Goal: Use online tool/utility: Utilize a website feature to perform a specific function

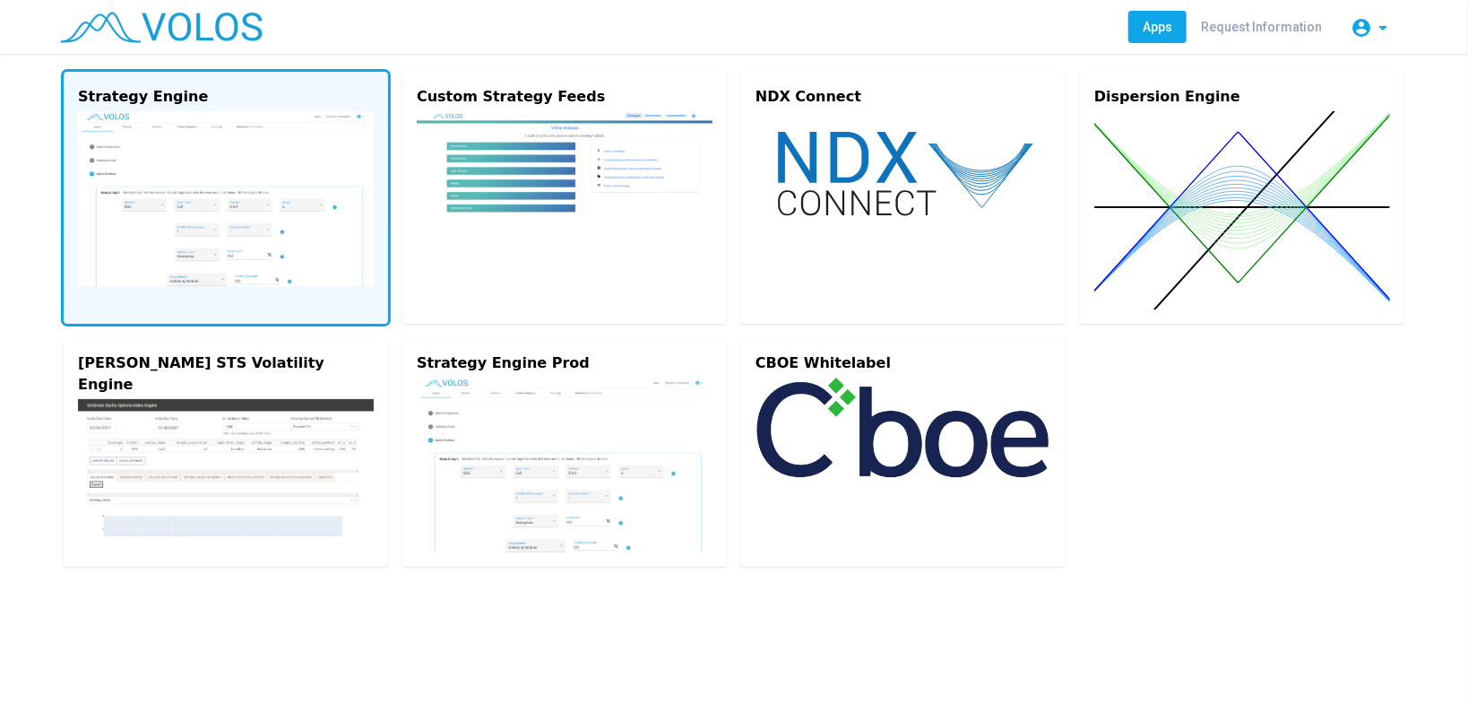
click at [276, 229] on img at bounding box center [226, 198] width 296 height 175
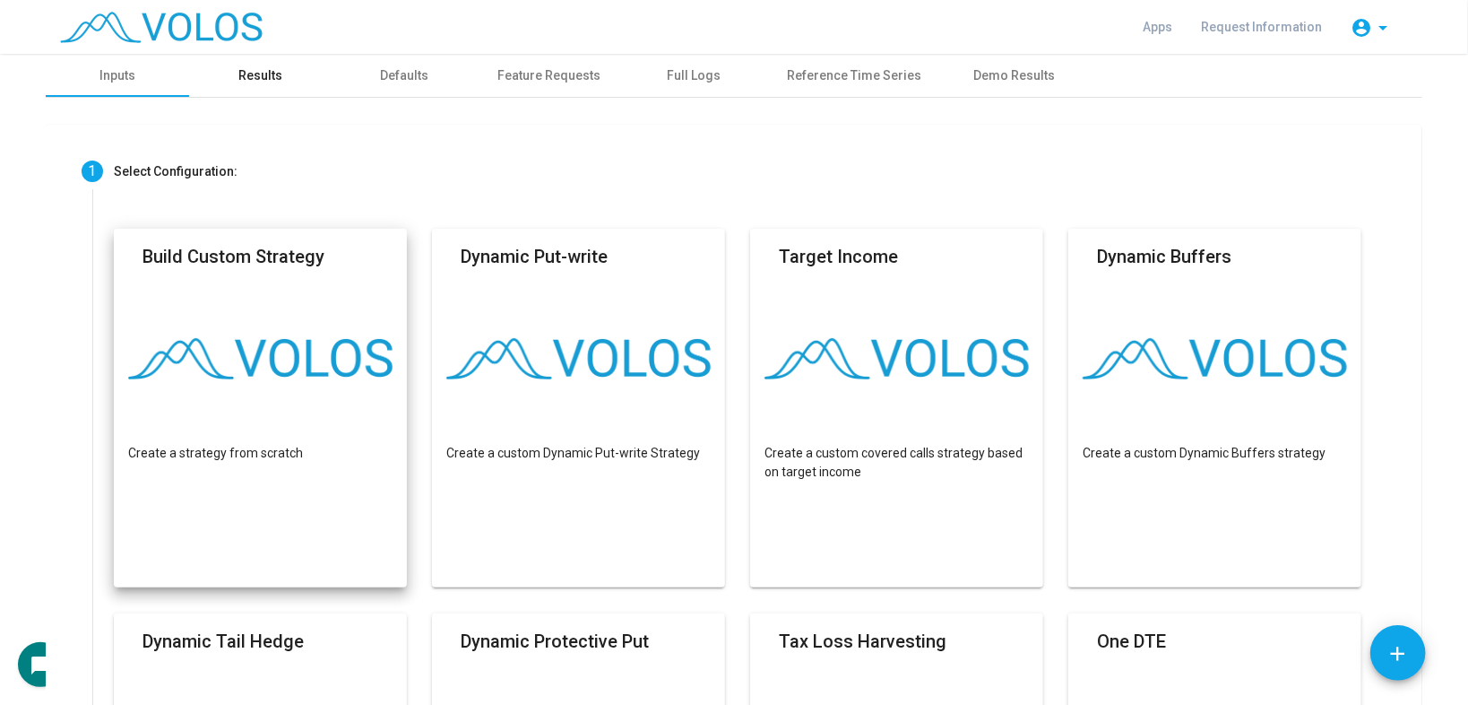
click at [270, 80] on div "Results" at bounding box center [261, 75] width 44 height 19
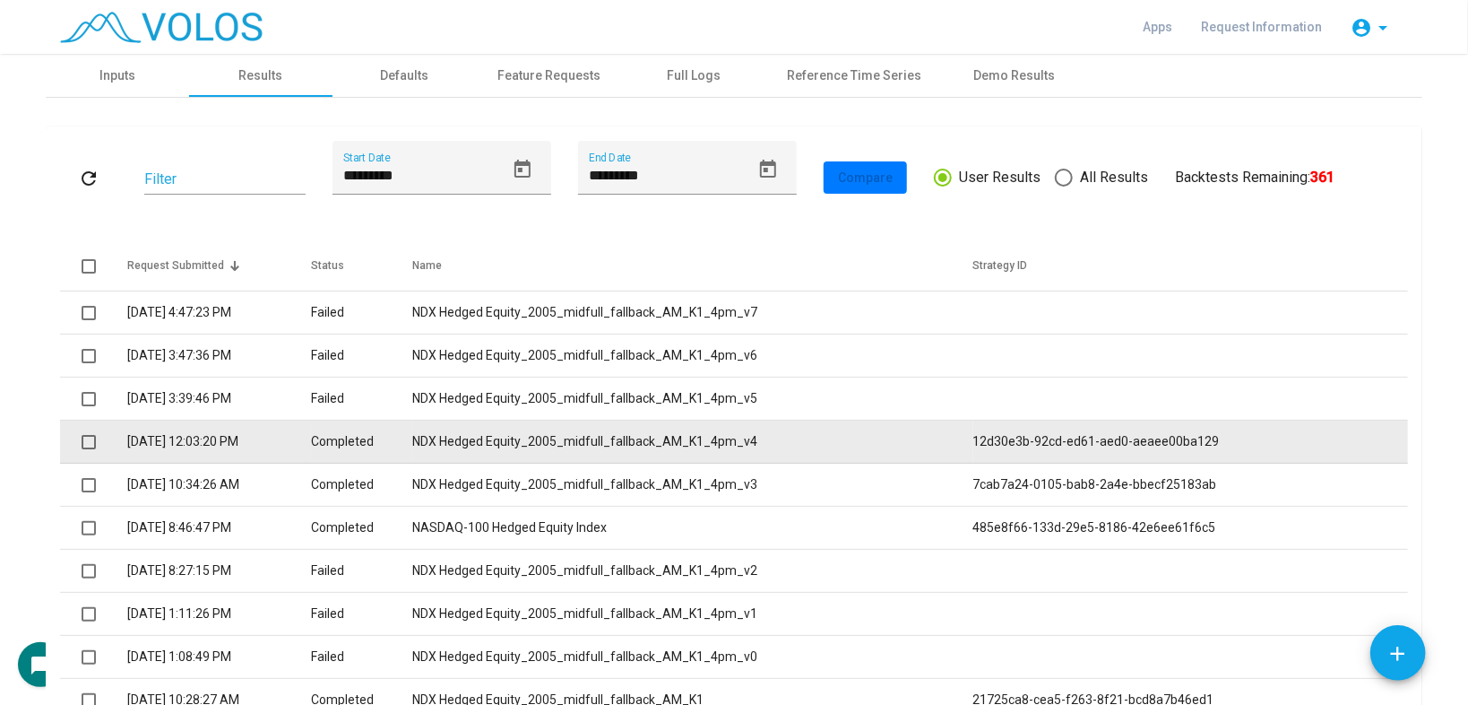
click at [562, 446] on td "NDX Hedged Equity_2005_midfull_fallback_AM_K1_4pm_v4" at bounding box center [692, 441] width 560 height 43
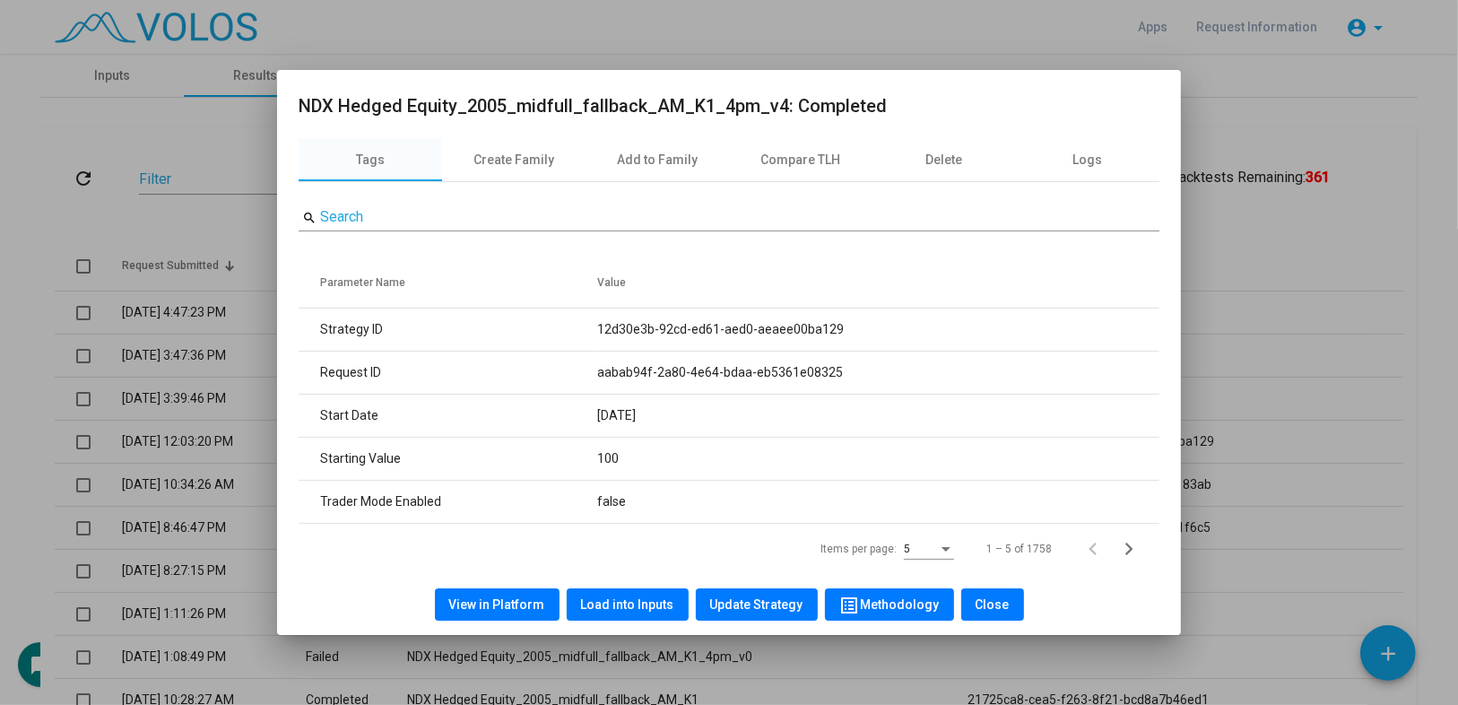
click at [628, 613] on button "Load into Inputs" at bounding box center [628, 604] width 122 height 32
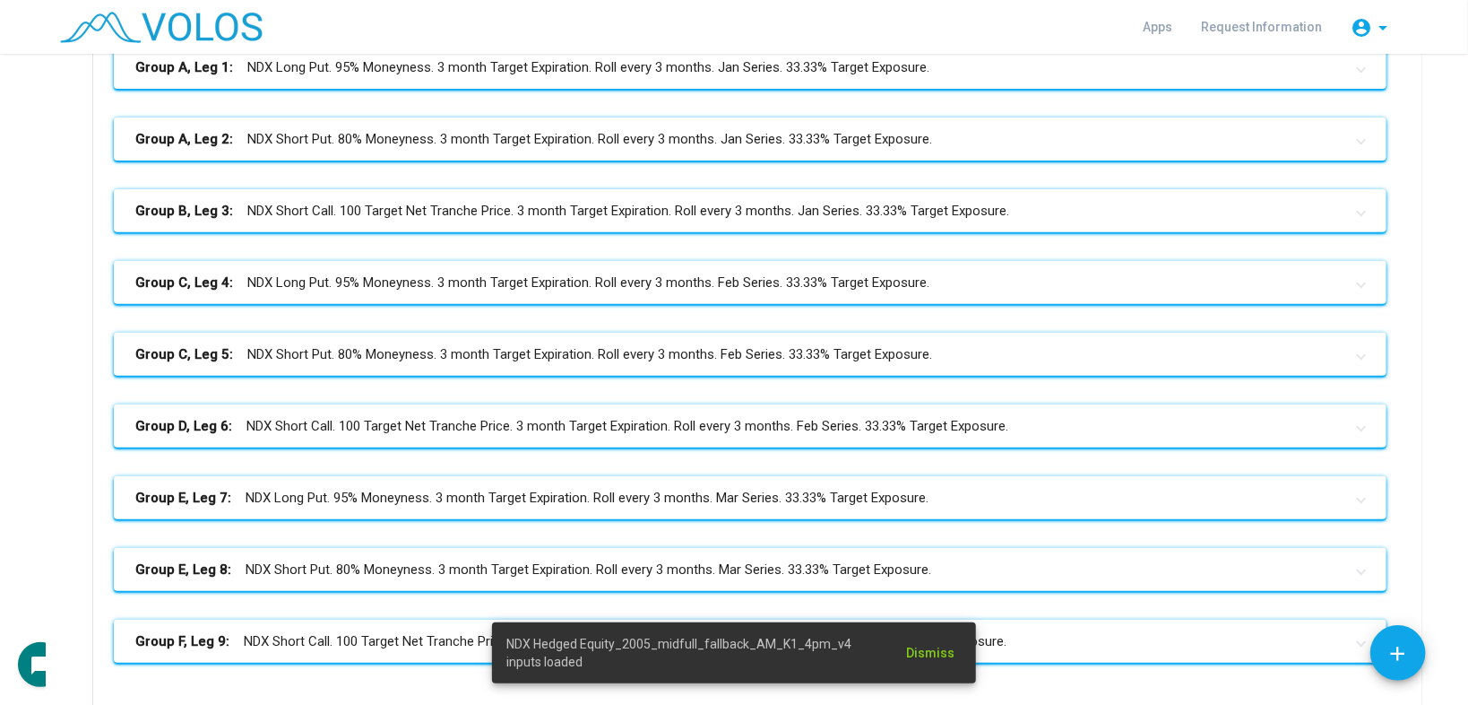
scroll to position [588, 0]
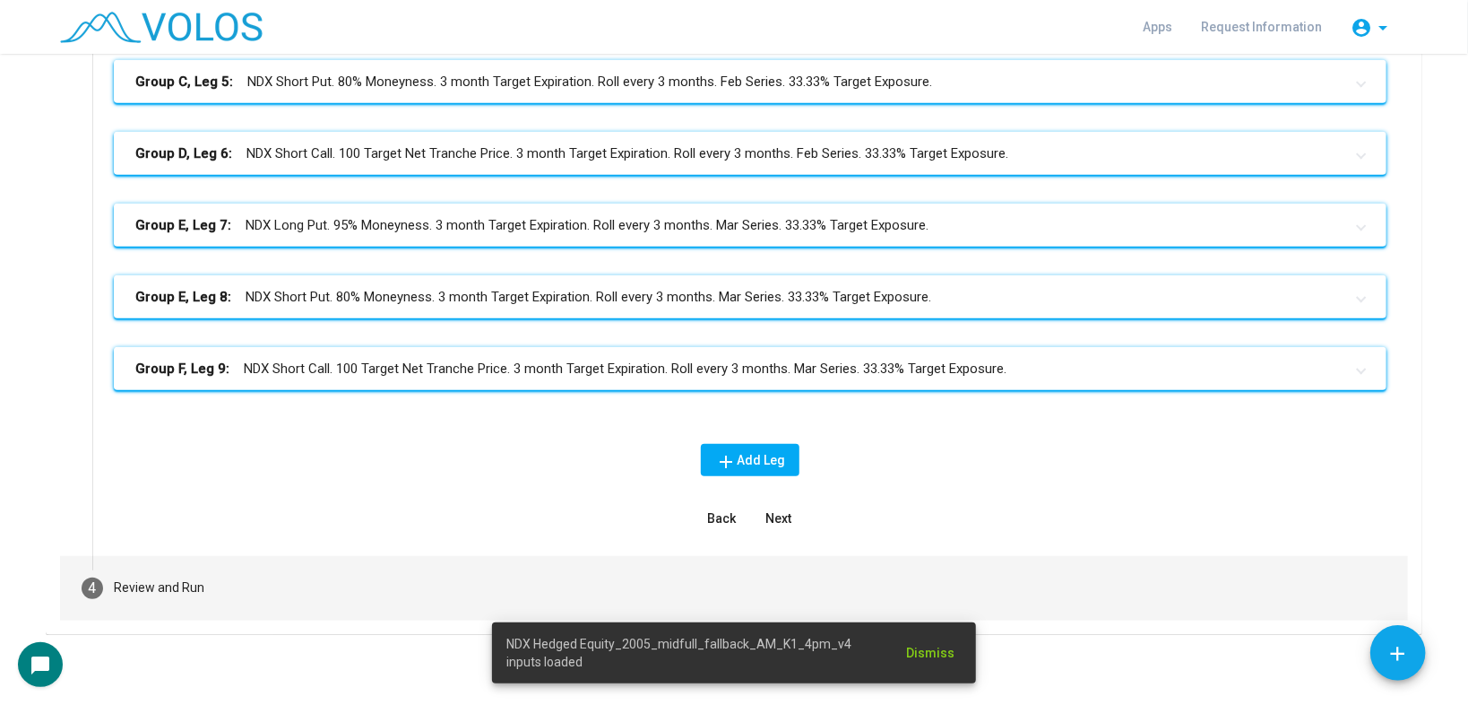
click at [177, 583] on div "Review and Run" at bounding box center [159, 587] width 91 height 19
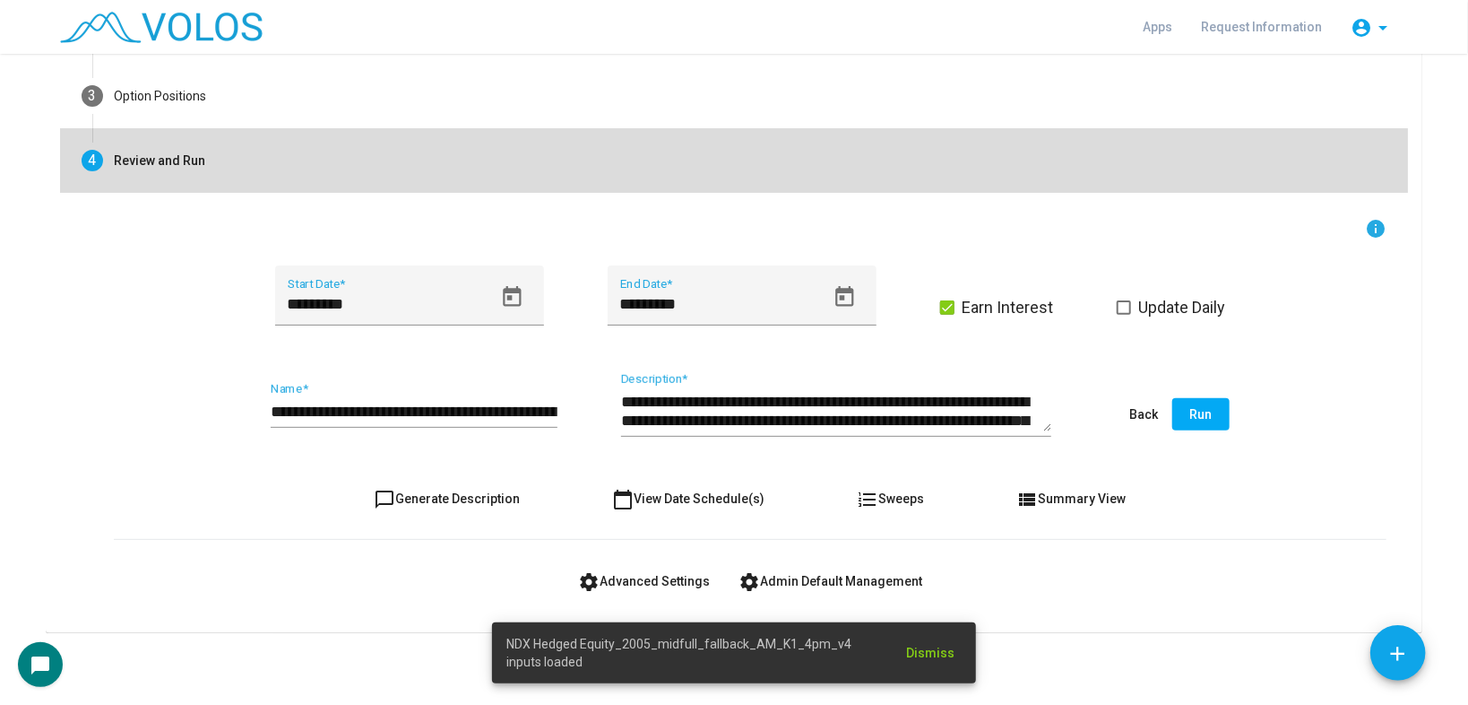
scroll to position [203, 0]
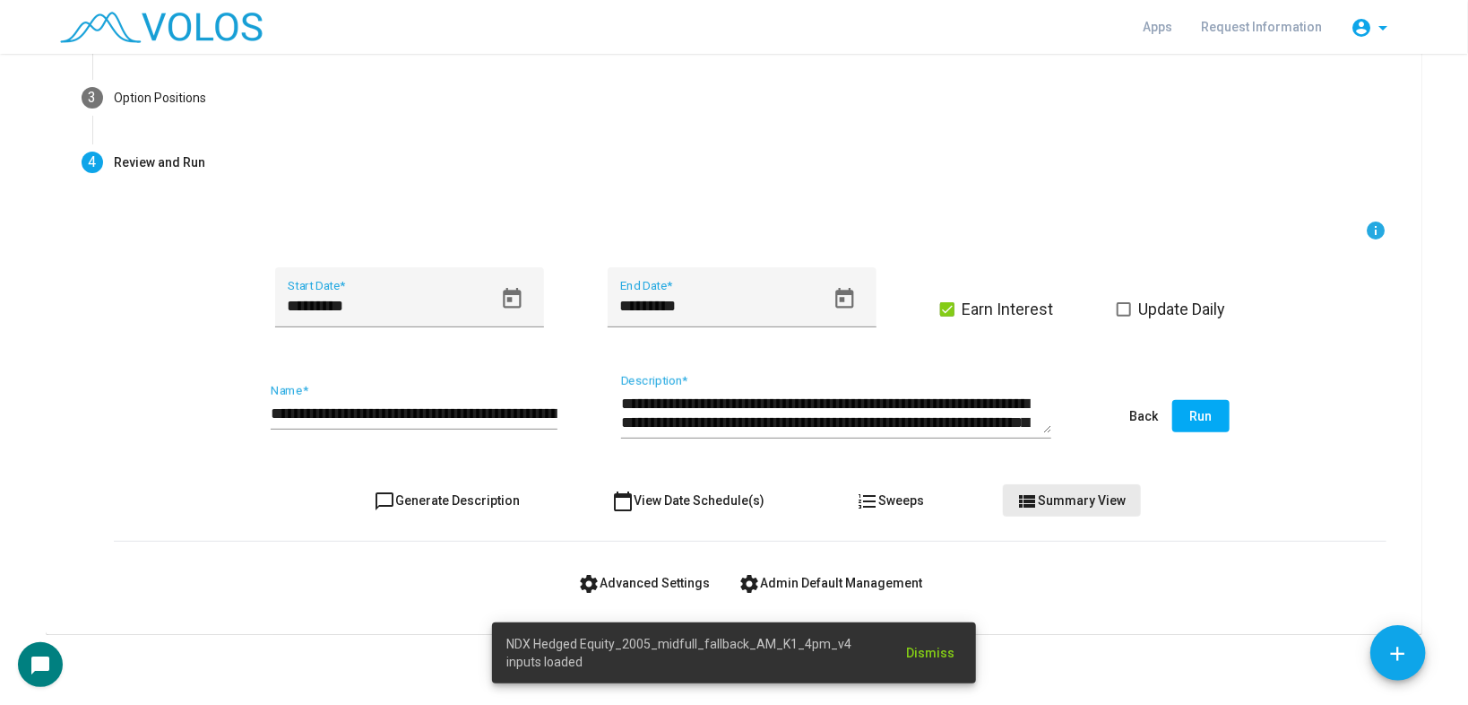
click at [1095, 505] on span "view_list Summary View" at bounding box center [1072, 500] width 109 height 14
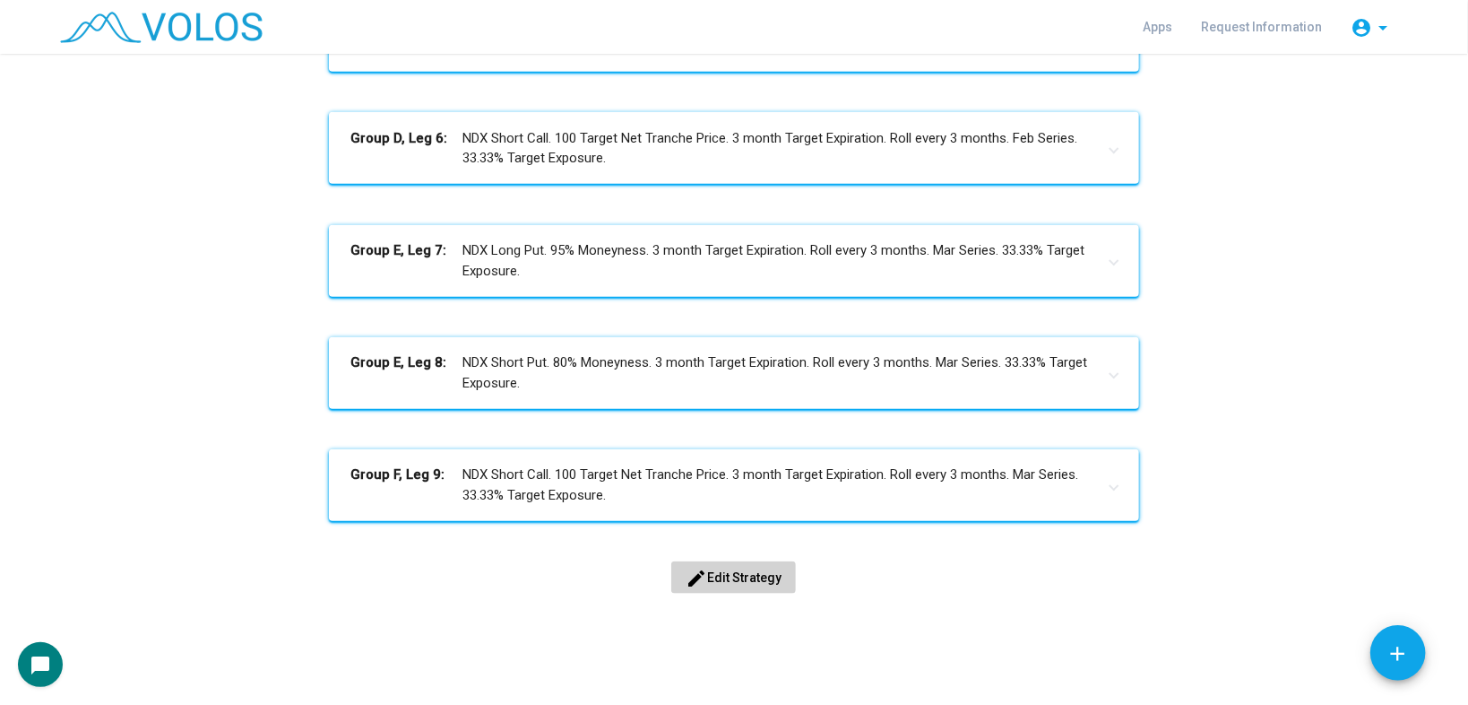
click at [706, 573] on span "edit Edit Strategy" at bounding box center [734, 577] width 96 height 14
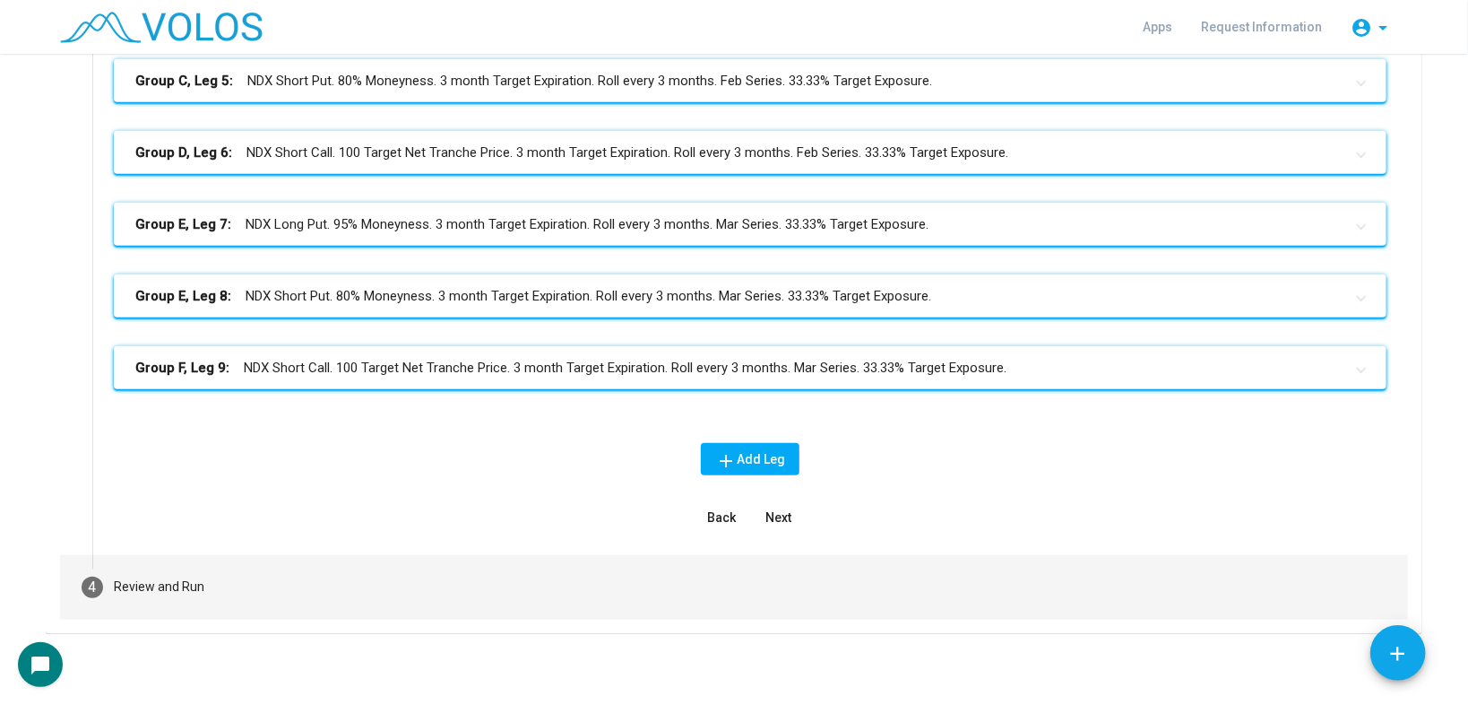
scroll to position [588, 0]
click at [570, 573] on mat-step-header "4 Review and Run" at bounding box center [734, 588] width 1348 height 65
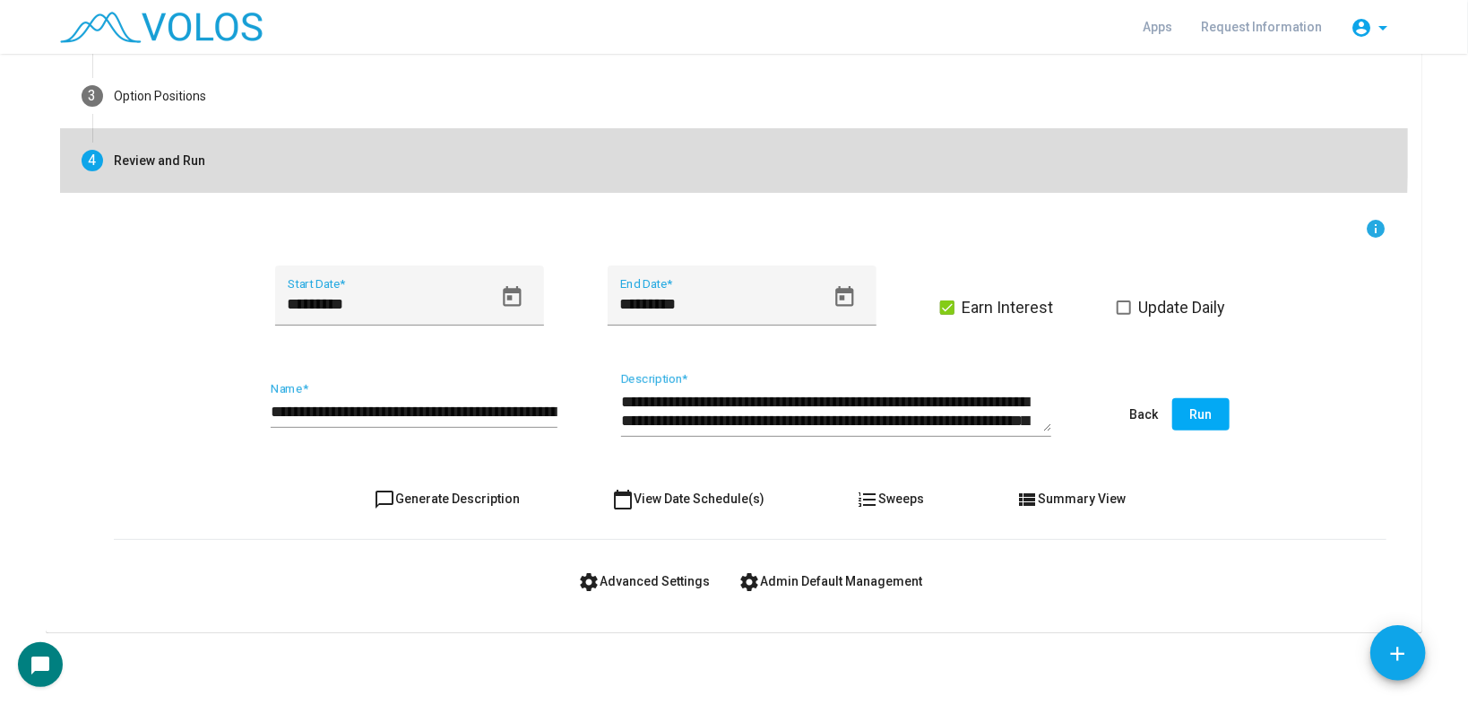
scroll to position [203, 0]
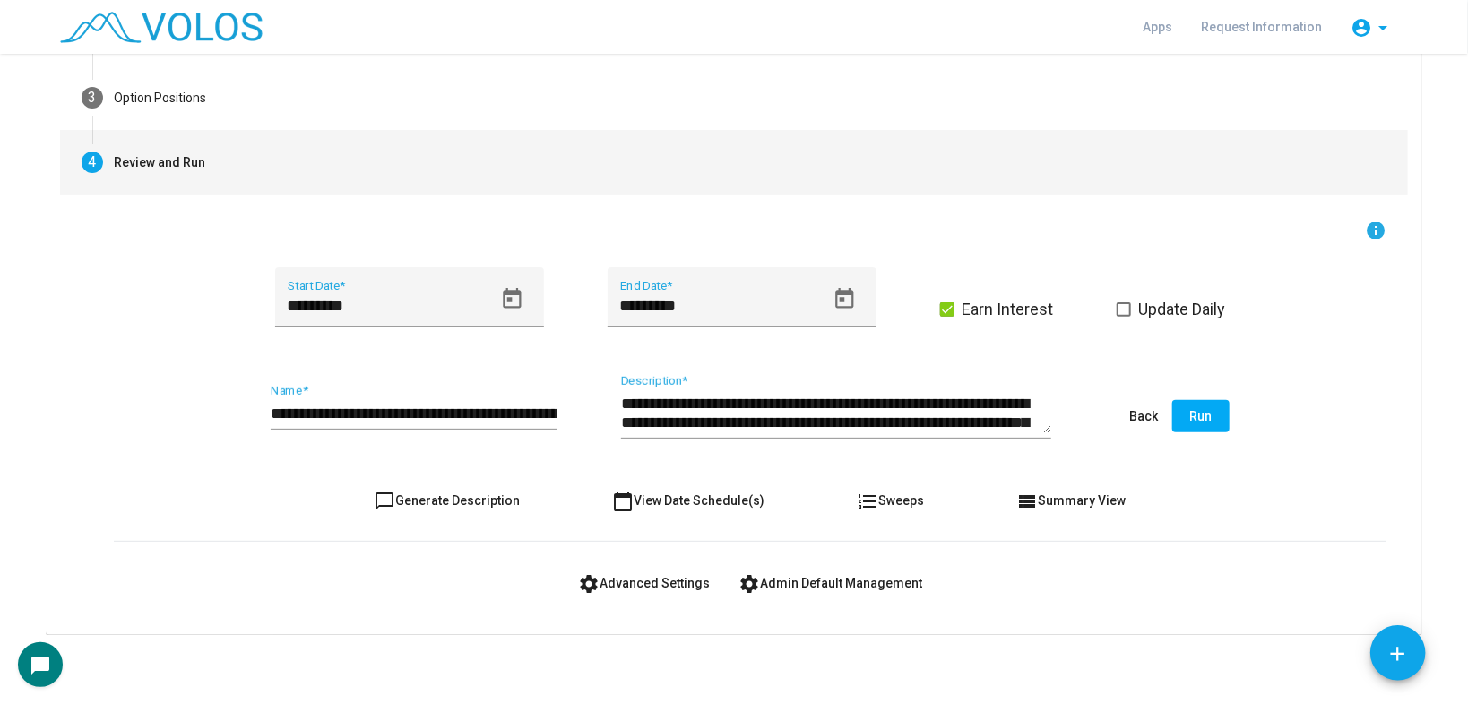
click at [1076, 499] on span "view_list Summary View" at bounding box center [1072, 500] width 109 height 14
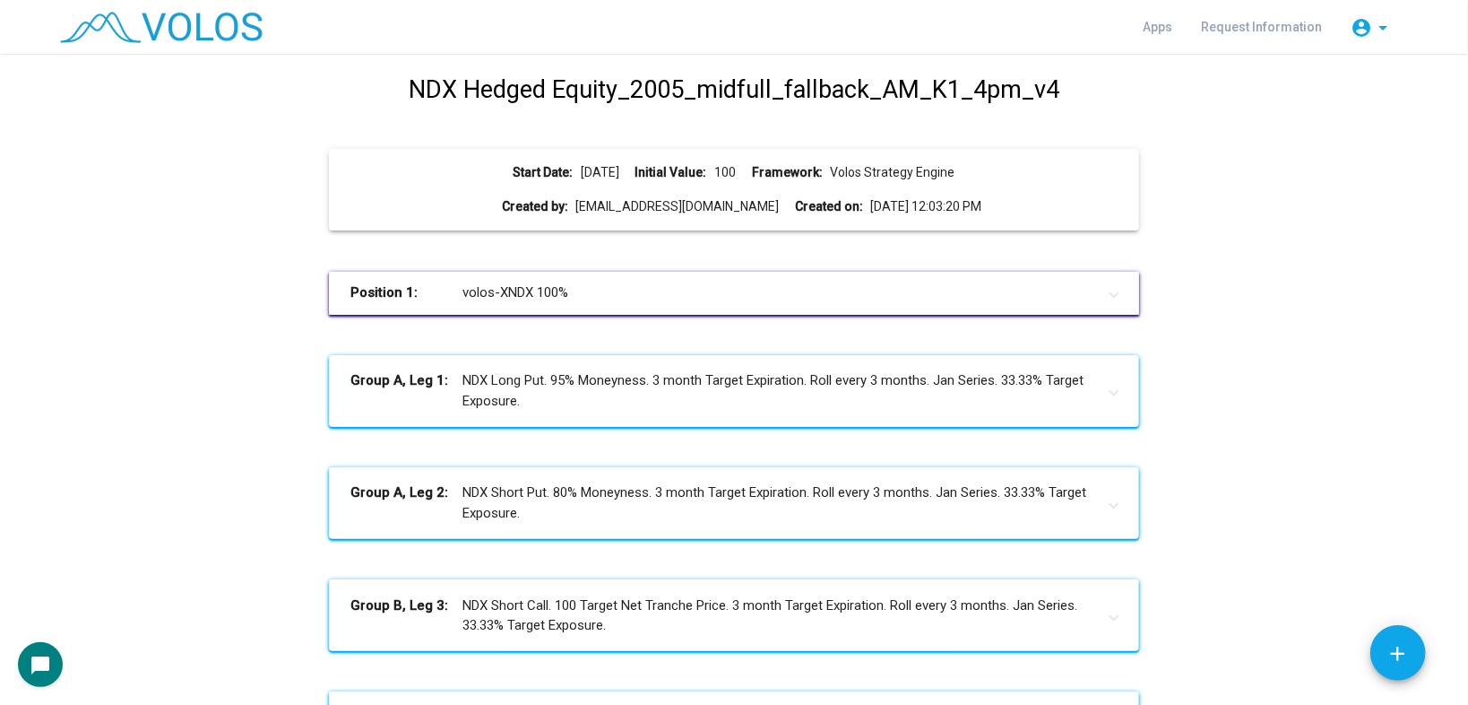
scroll to position [0, 0]
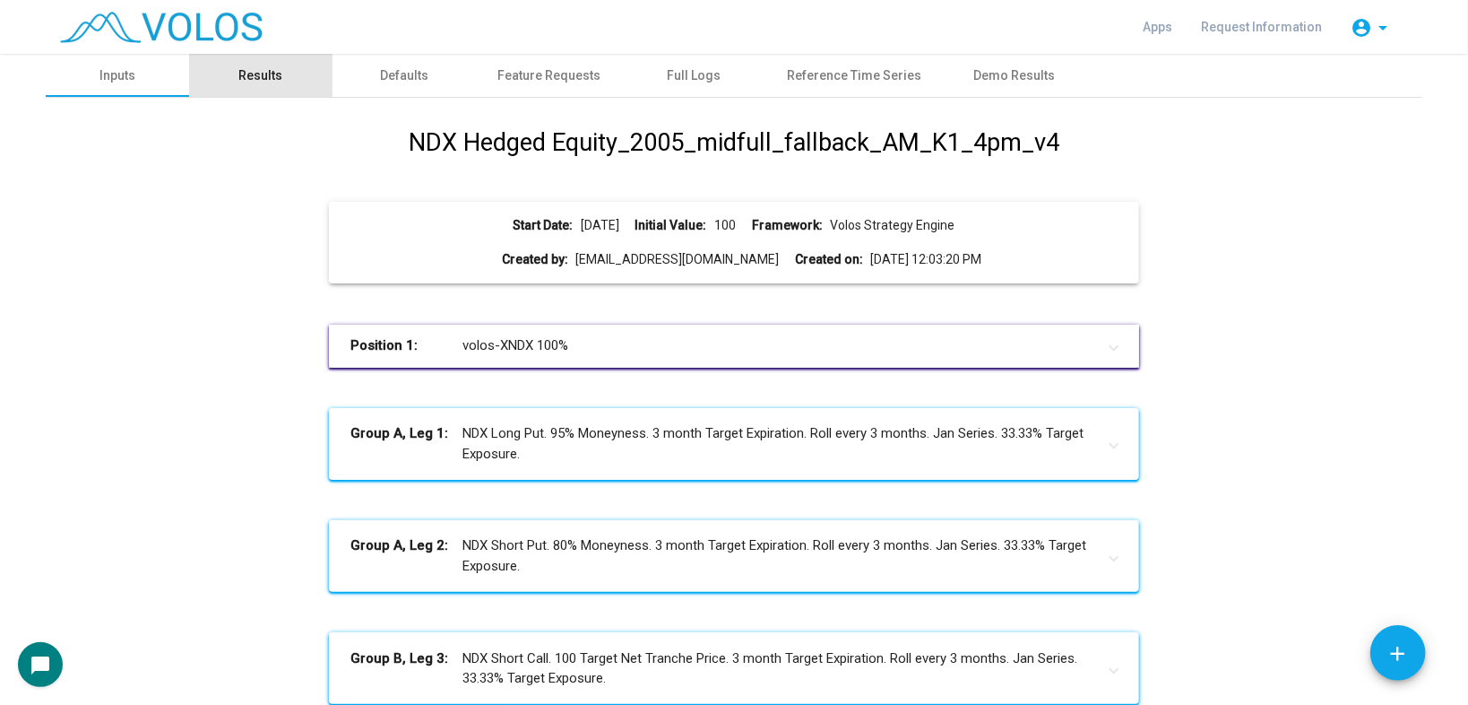
click at [285, 75] on div "Results" at bounding box center [260, 75] width 143 height 43
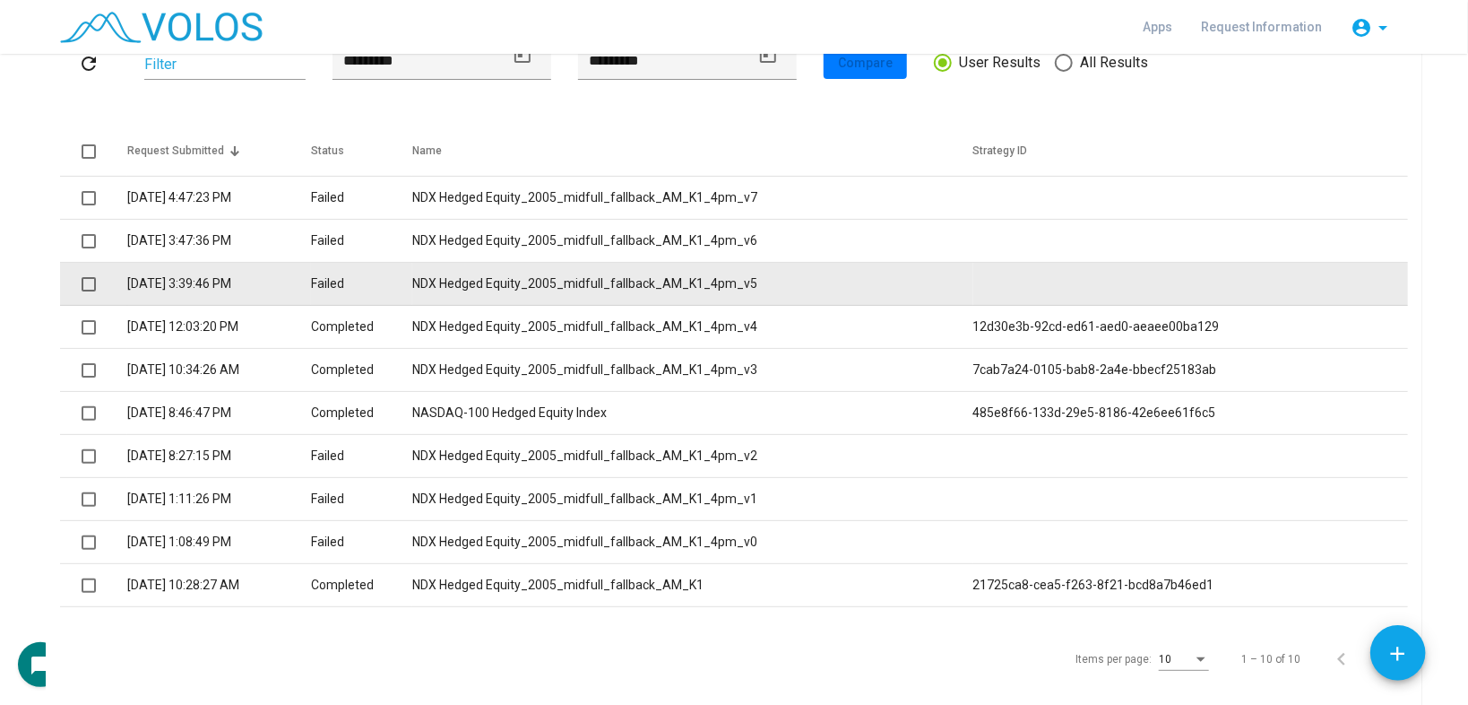
scroll to position [143, 0]
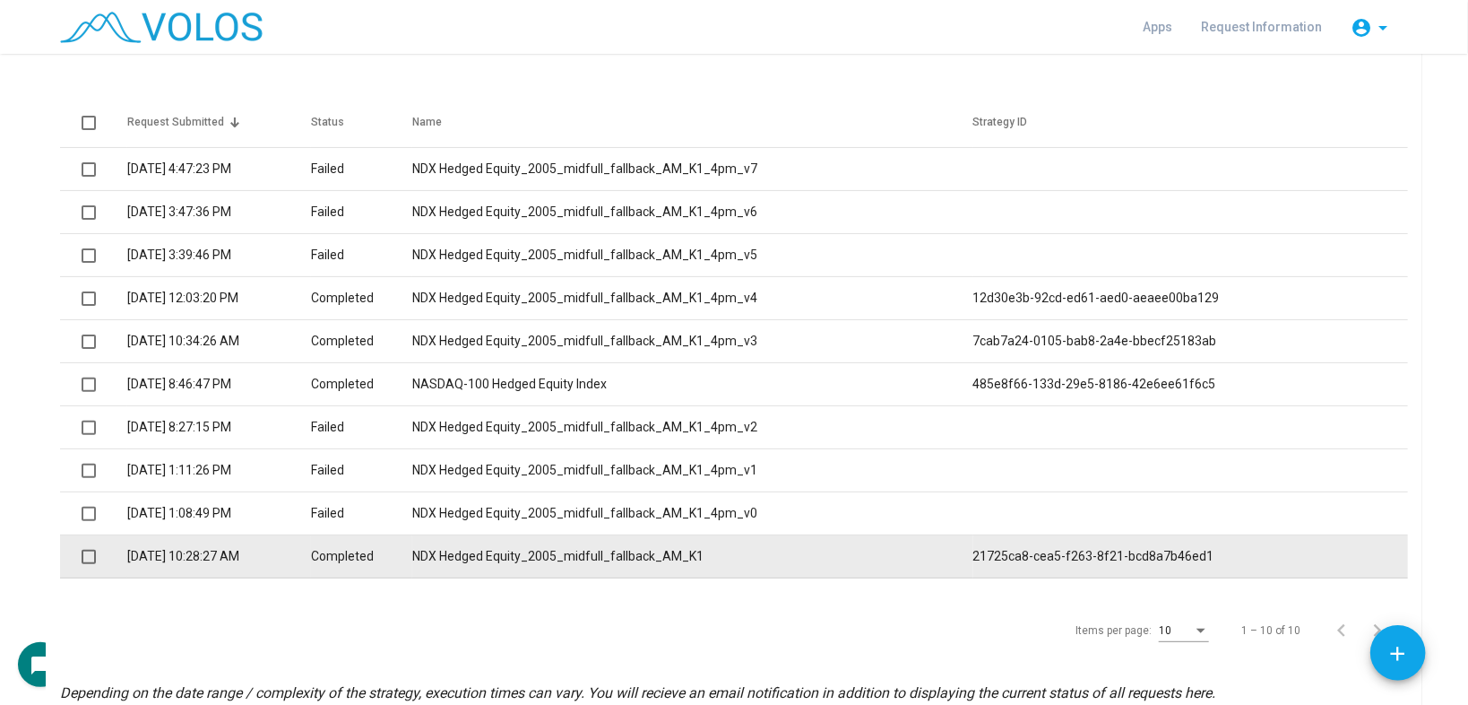
click at [690, 557] on td "NDX Hedged Equity_2005_midfull_fallback_AM_K1" at bounding box center [692, 556] width 560 height 43
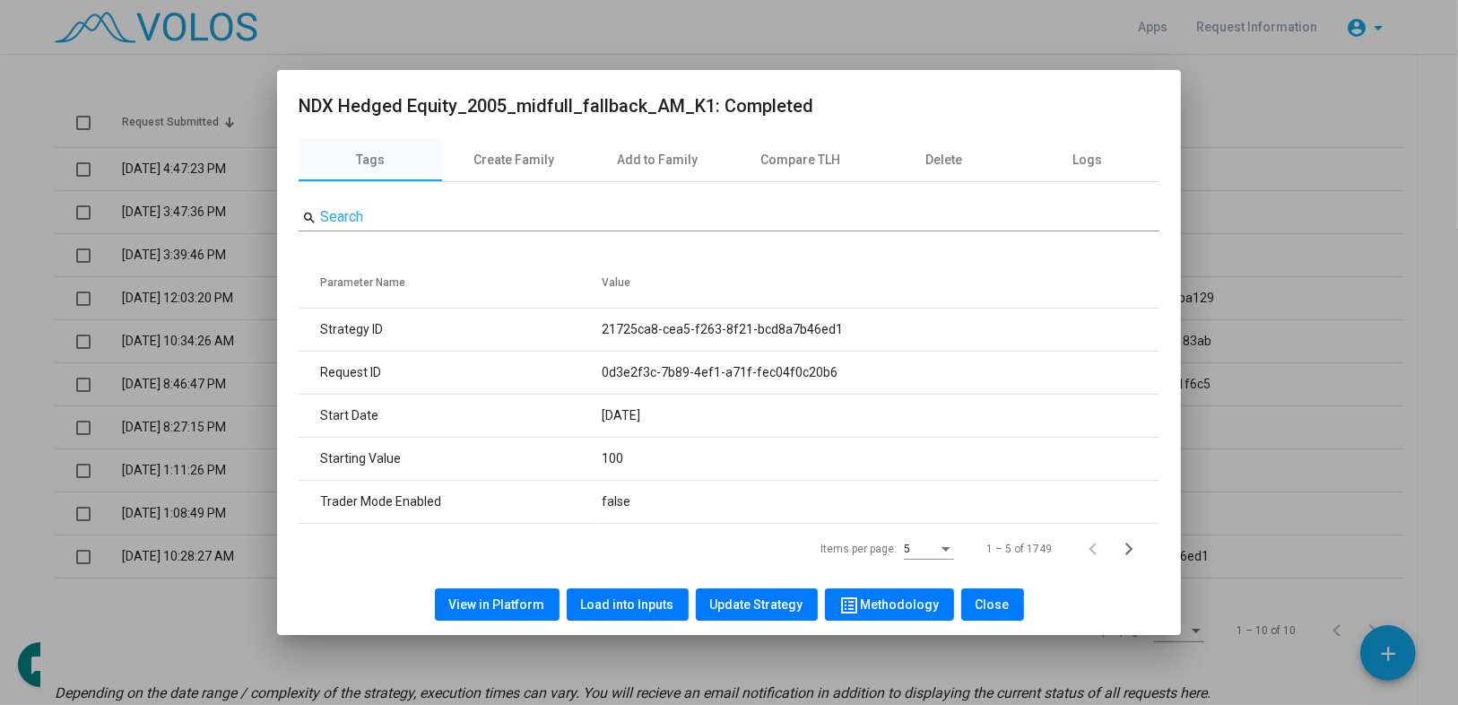
click at [498, 607] on span "View in Platform" at bounding box center [497, 604] width 96 height 14
click at [604, 602] on button "Load into Inputs" at bounding box center [628, 604] width 122 height 32
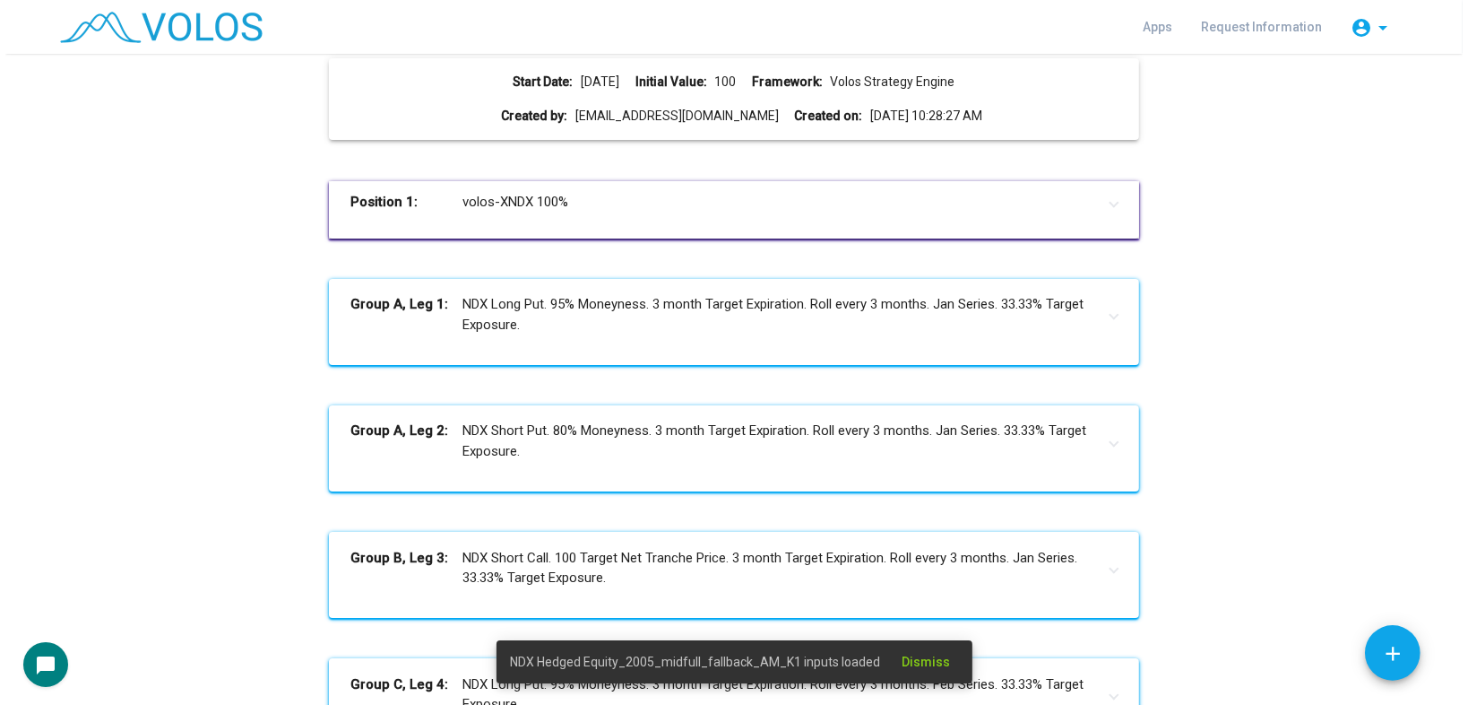
scroll to position [0, 0]
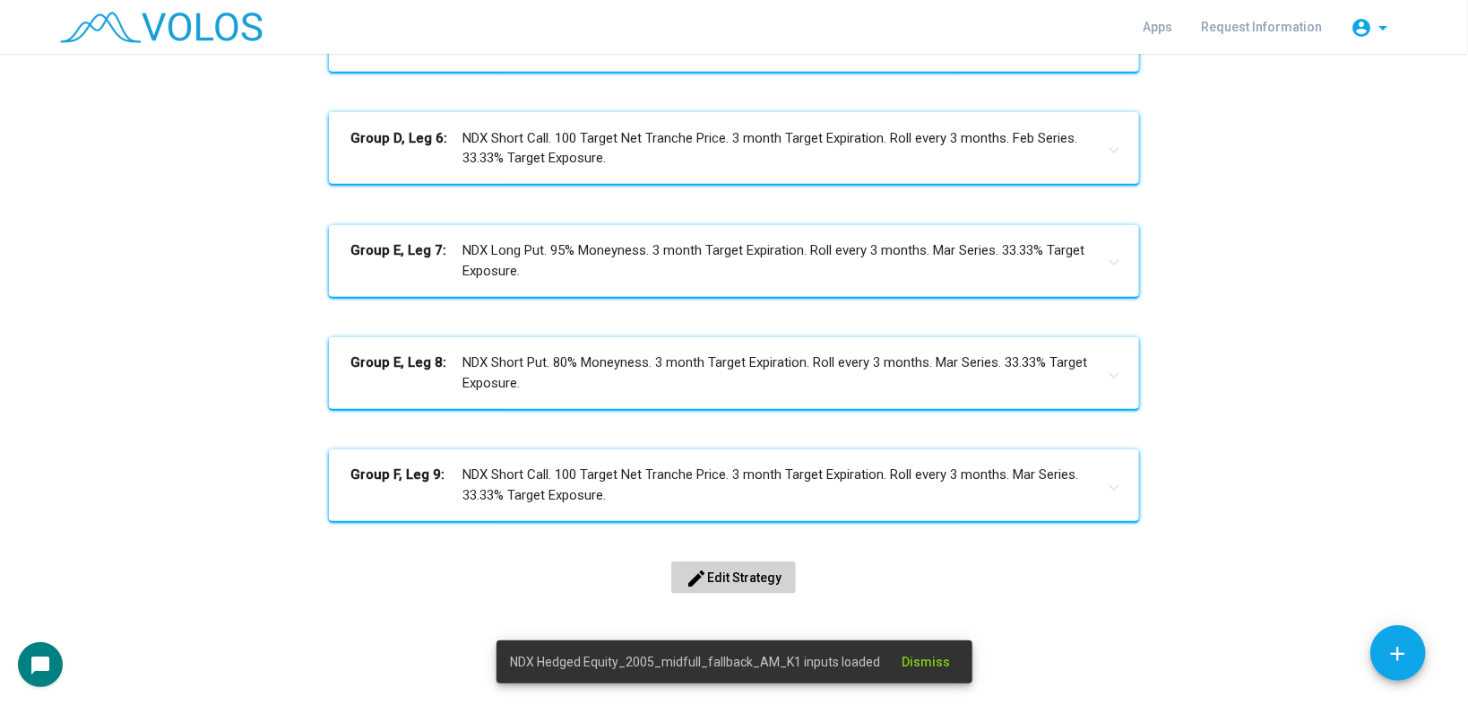
click at [724, 570] on span "edit Edit Strategy" at bounding box center [734, 577] width 96 height 14
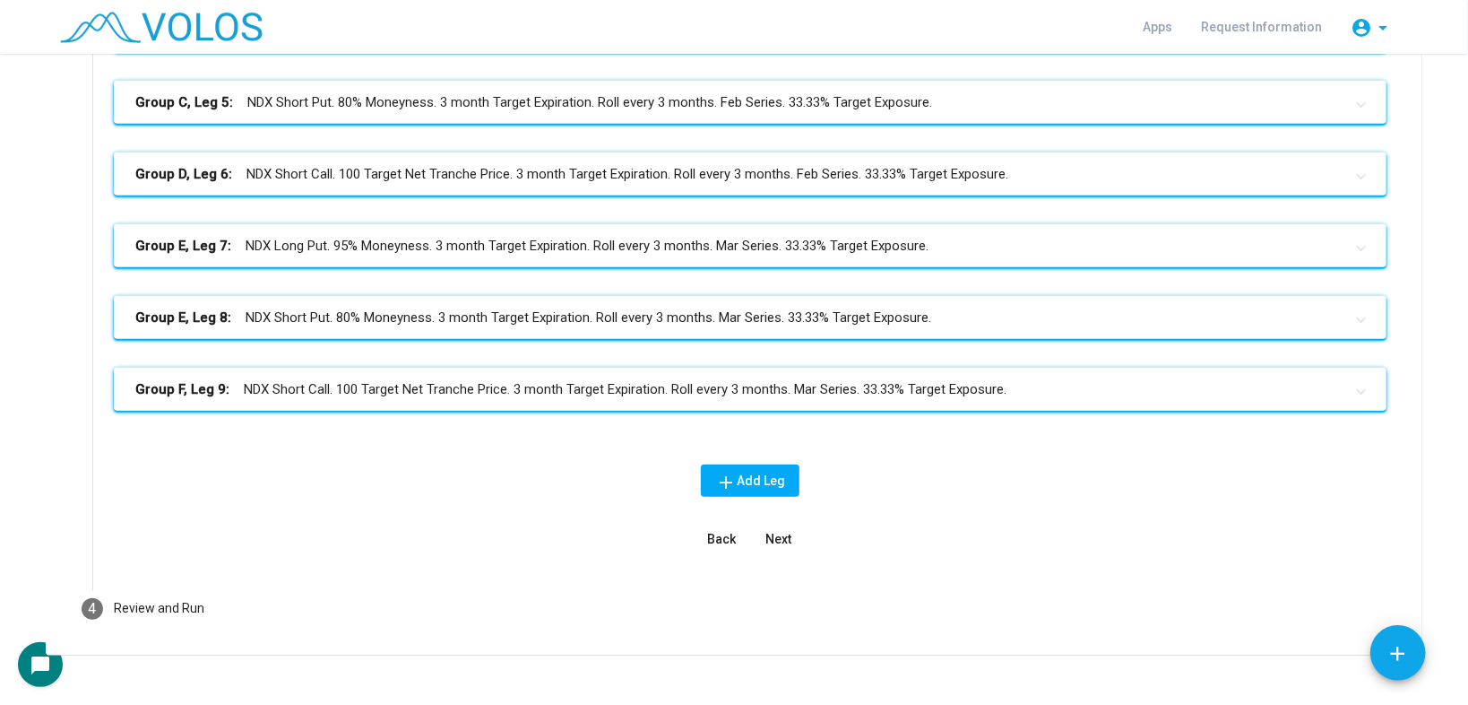
scroll to position [588, 0]
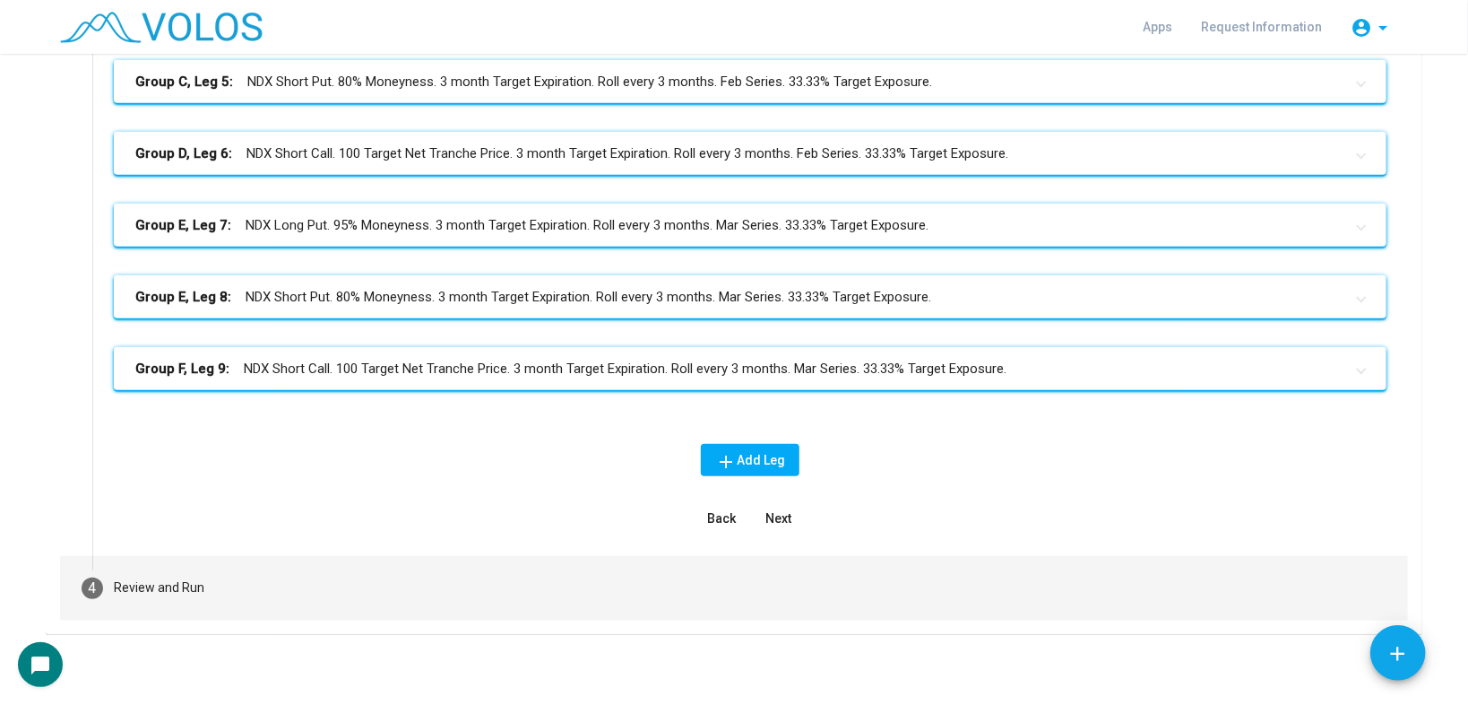
click at [191, 578] on div "Review and Run" at bounding box center [159, 587] width 91 height 19
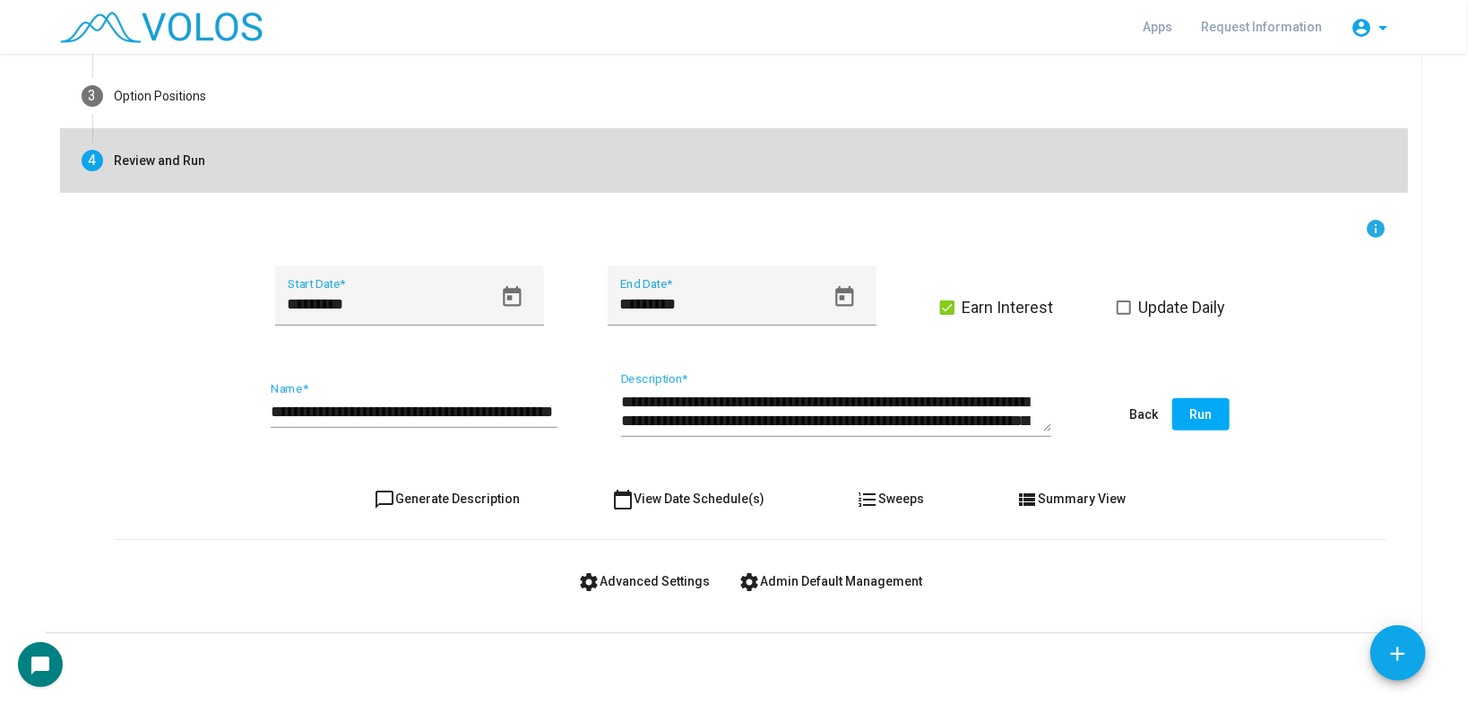
scroll to position [203, 0]
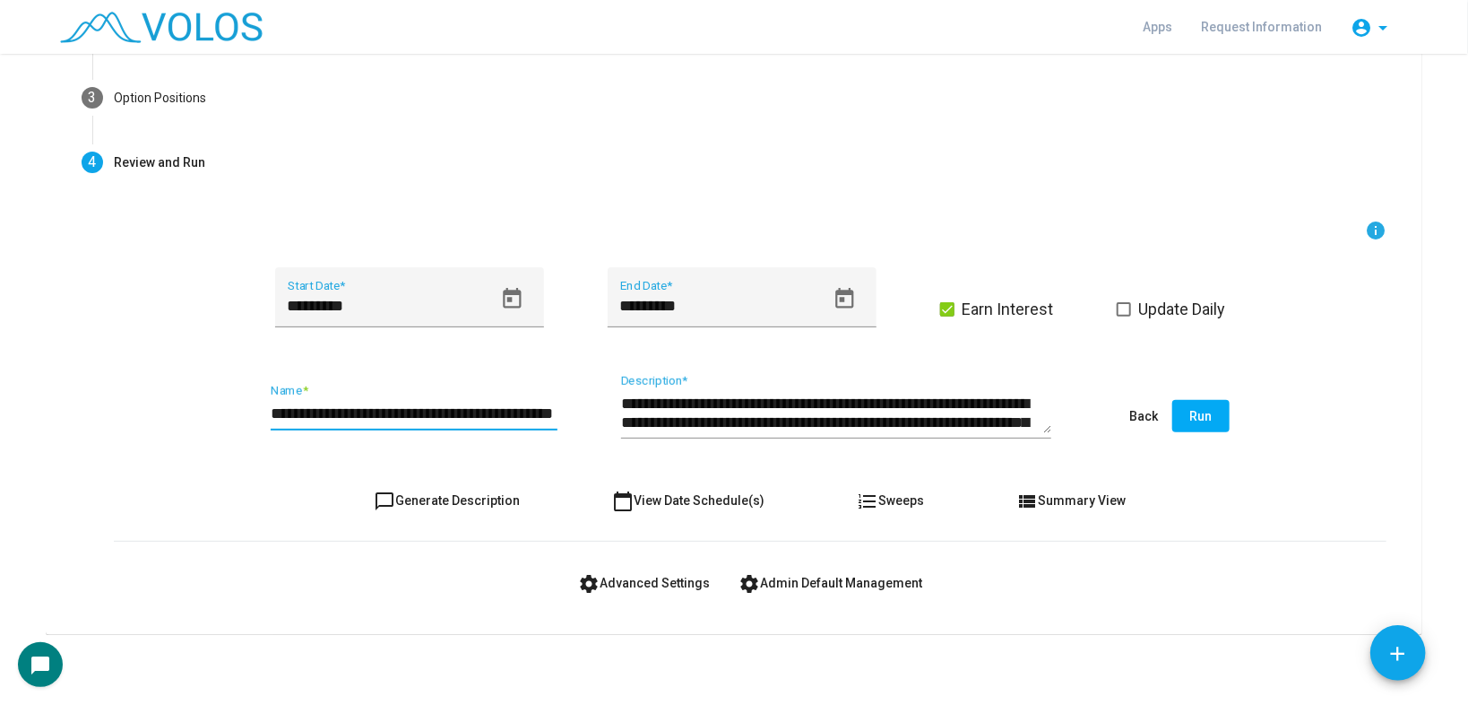
click at [420, 404] on input "**********" at bounding box center [414, 413] width 287 height 18
type input "**********"
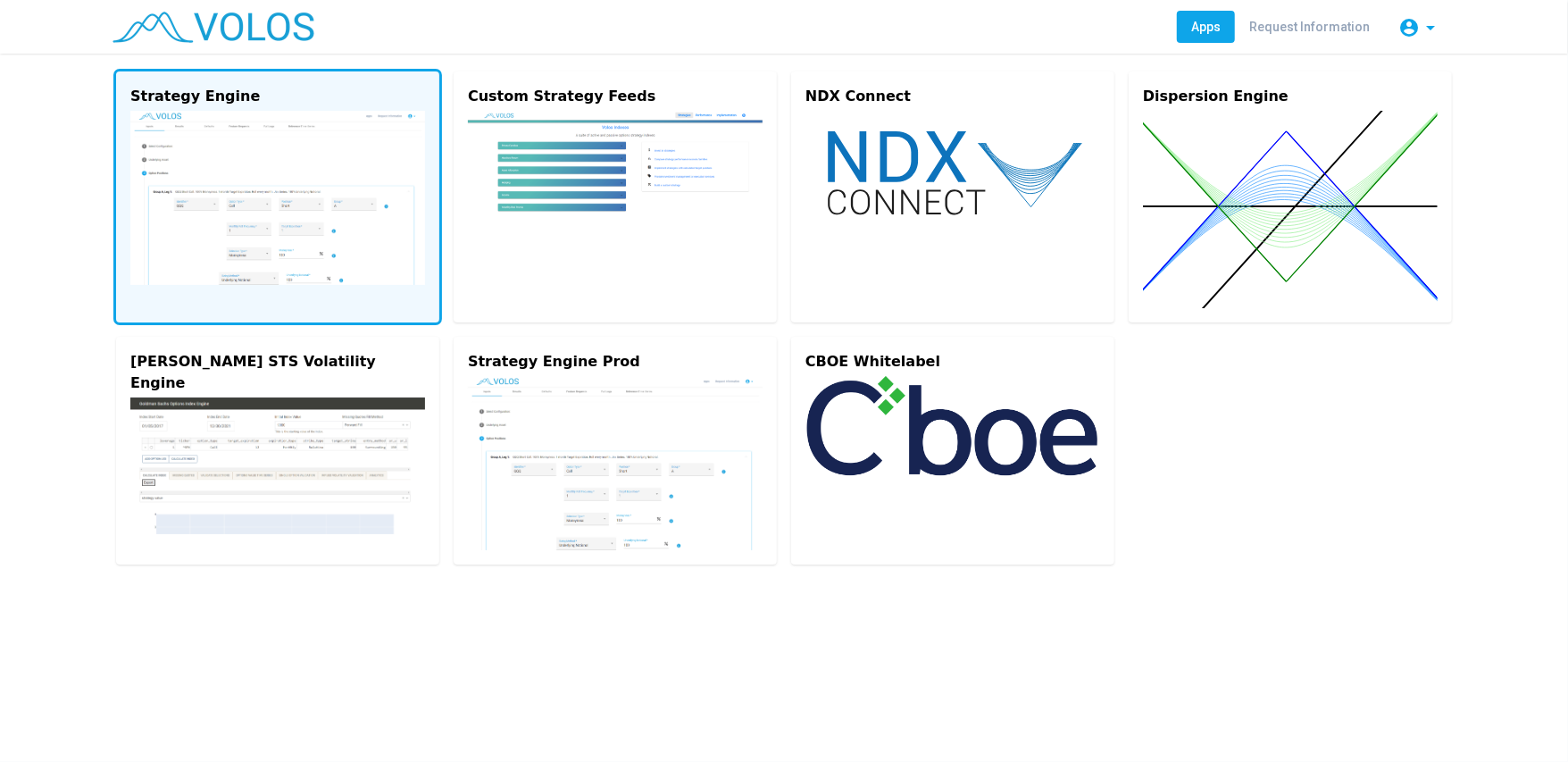
click at [315, 226] on img at bounding box center [278, 197] width 295 height 174
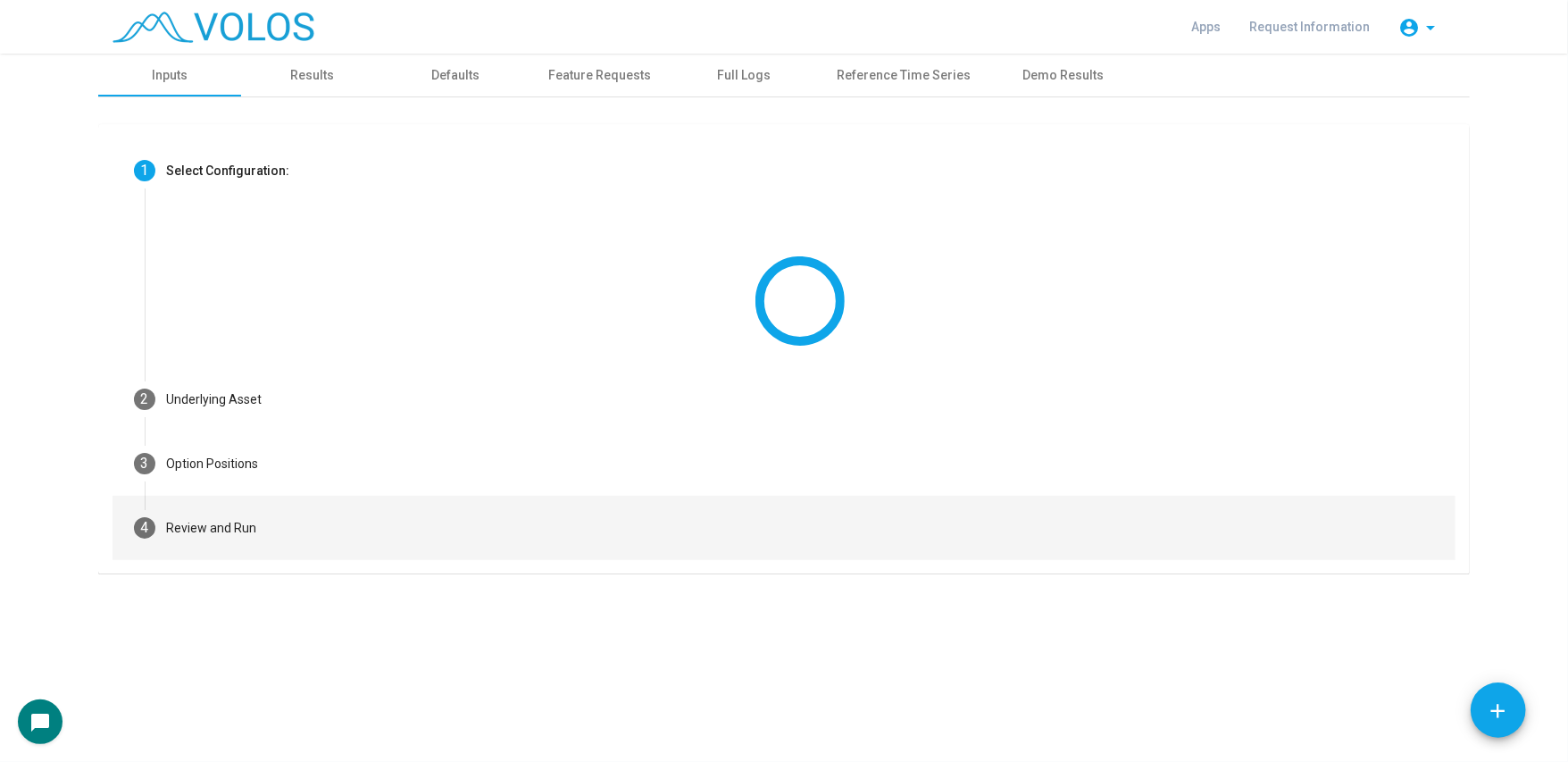
click at [282, 534] on mat-step-header "4 Review and Run" at bounding box center [784, 528] width 1343 height 65
